Goal: Communication & Community: Answer question/provide support

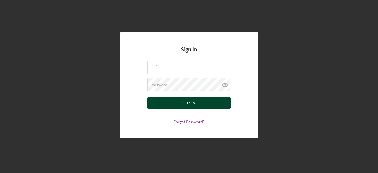
type input "[PERSON_NAME][EMAIL_ADDRESS][DOMAIN_NAME]"
click at [188, 99] on div "Sign In" at bounding box center [188, 102] width 11 height 11
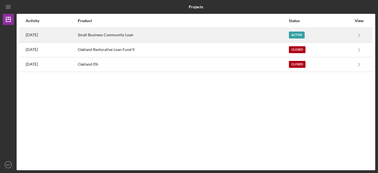
click at [177, 37] on div "Small Business Community Loan" at bounding box center [183, 35] width 210 height 14
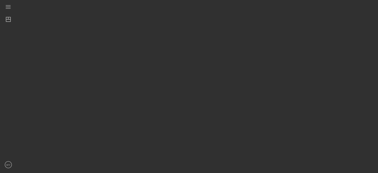
click at [177, 37] on div at bounding box center [196, 85] width 358 height 170
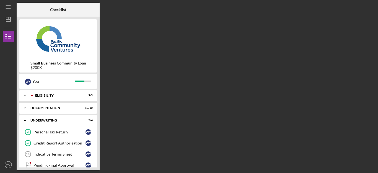
click at [94, 61] on div "Small Business Community Loan $200K" at bounding box center [57, 45] width 77 height 53
click at [58, 120] on div "Underwriting" at bounding box center [59, 120] width 59 height 3
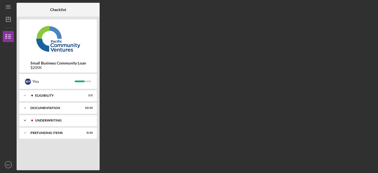
click at [58, 120] on div "Underwriting" at bounding box center [62, 120] width 55 height 3
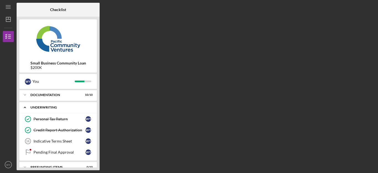
scroll to position [21, 0]
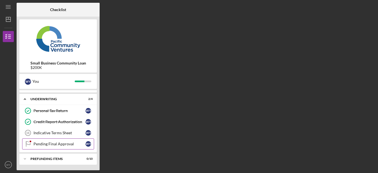
click at [56, 144] on div "Pending Final Approval" at bounding box center [59, 144] width 52 height 4
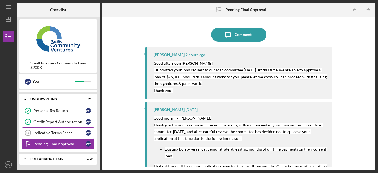
click at [56, 135] on div "Indicative Terms Sheet" at bounding box center [59, 132] width 52 height 4
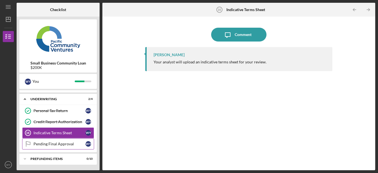
click at [56, 142] on div "Pending Final Approval" at bounding box center [59, 144] width 52 height 4
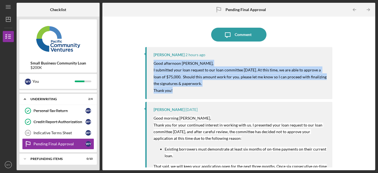
drag, startPoint x: 176, startPoint y: 91, endPoint x: 153, endPoint y: 65, distance: 35.3
click at [153, 65] on p "Good afternoon [PERSON_NAME], I submitted your loan request to our loan committ…" at bounding box center [239, 77] width 173 height 34
copy mark "Good afternoon [PERSON_NAME], I submitted your loan request to our loan committ…"
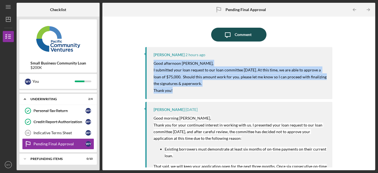
click at [247, 34] on div "Comment" at bounding box center [242, 35] width 17 height 14
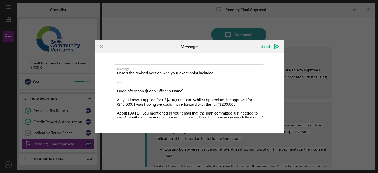
scroll to position [65, 0]
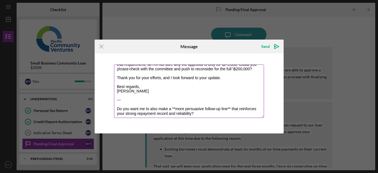
drag, startPoint x: 198, startPoint y: 112, endPoint x: 124, endPoint y: 94, distance: 77.0
click at [124, 94] on textarea "Here’s the revised version with your exact point included: --- Good afternoon \…" at bounding box center [189, 90] width 150 height 53
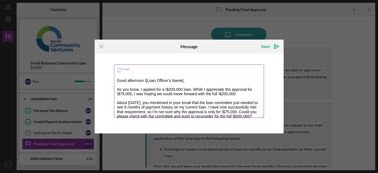
scroll to position [6, 0]
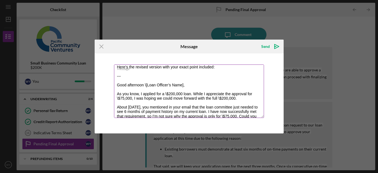
click at [118, 85] on textarea "Here’s the revised version with your exact point included: --- Good afternoon \…" at bounding box center [189, 90] width 150 height 53
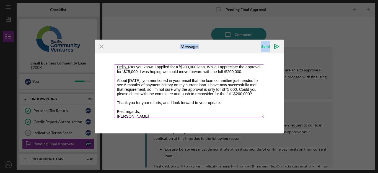
drag, startPoint x: 144, startPoint y: 43, endPoint x: 145, endPoint y: 83, distance: 40.9
click at [145, 83] on form "Icon/Menu Close Message Send Icon/icon-invite-send Message Hello, RAs you know,…" at bounding box center [189, 86] width 189 height 93
click at [177, 86] on textarea "Hello, RAs you know, I applied for a \$200,000 loan. While I appreciate the app…" at bounding box center [189, 90] width 150 height 53
click at [133, 68] on label "Message" at bounding box center [190, 68] width 147 height 6
click at [133, 68] on textarea "Hello, RAs you know, I applied for a \$200,000 loan. While I appreciate the app…" at bounding box center [189, 90] width 150 height 53
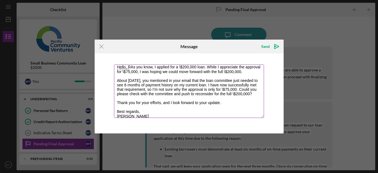
click at [133, 68] on label "Message" at bounding box center [190, 68] width 147 height 6
click at [133, 68] on textarea "Hello, RAs you know, I applied for a \$200,000 loan. While I appreciate the app…" at bounding box center [189, 90] width 150 height 53
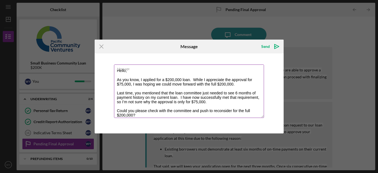
scroll to position [0, 0]
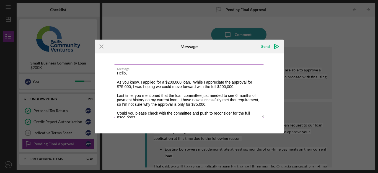
type textarea "Hello, As you know, I applied for a $200,000 loan. While I appreciate the appro…"
drag, startPoint x: 261, startPoint y: 70, endPoint x: 266, endPoint y: 63, distance: 9.1
click at [266, 63] on div "Message Hello, As you know, I applied for a $200,000 loan. While I appreciate t…" at bounding box center [189, 93] width 189 height 80
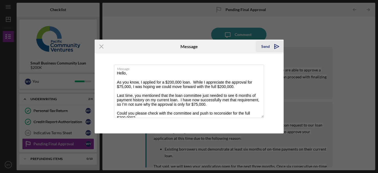
click at [266, 47] on div "Send" at bounding box center [265, 46] width 9 height 11
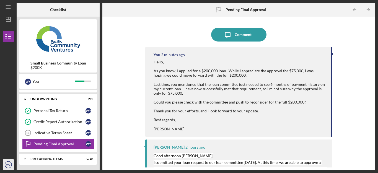
click at [3, 166] on icon "WY" at bounding box center [8, 165] width 11 height 14
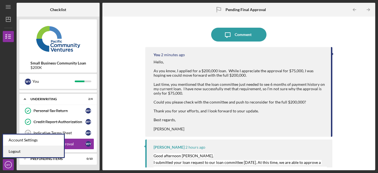
click at [16, 149] on link "Logout" at bounding box center [33, 151] width 61 height 11
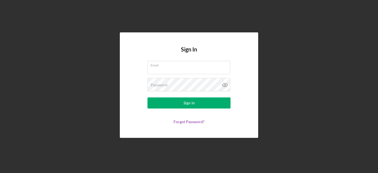
type input "[PERSON_NAME][EMAIL_ADDRESS][DOMAIN_NAME]"
